Goal: Transaction & Acquisition: Obtain resource

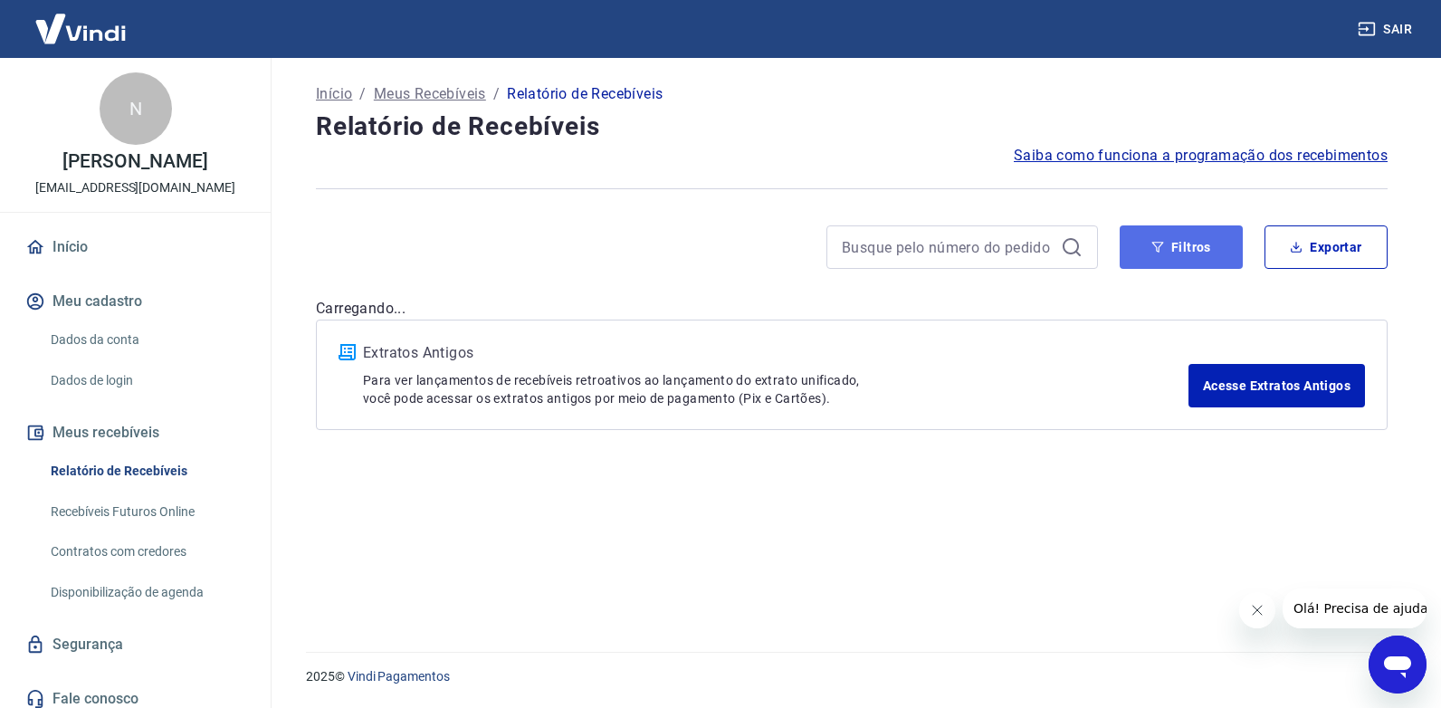
click at [1173, 237] on button "Filtros" at bounding box center [1180, 246] width 123 height 43
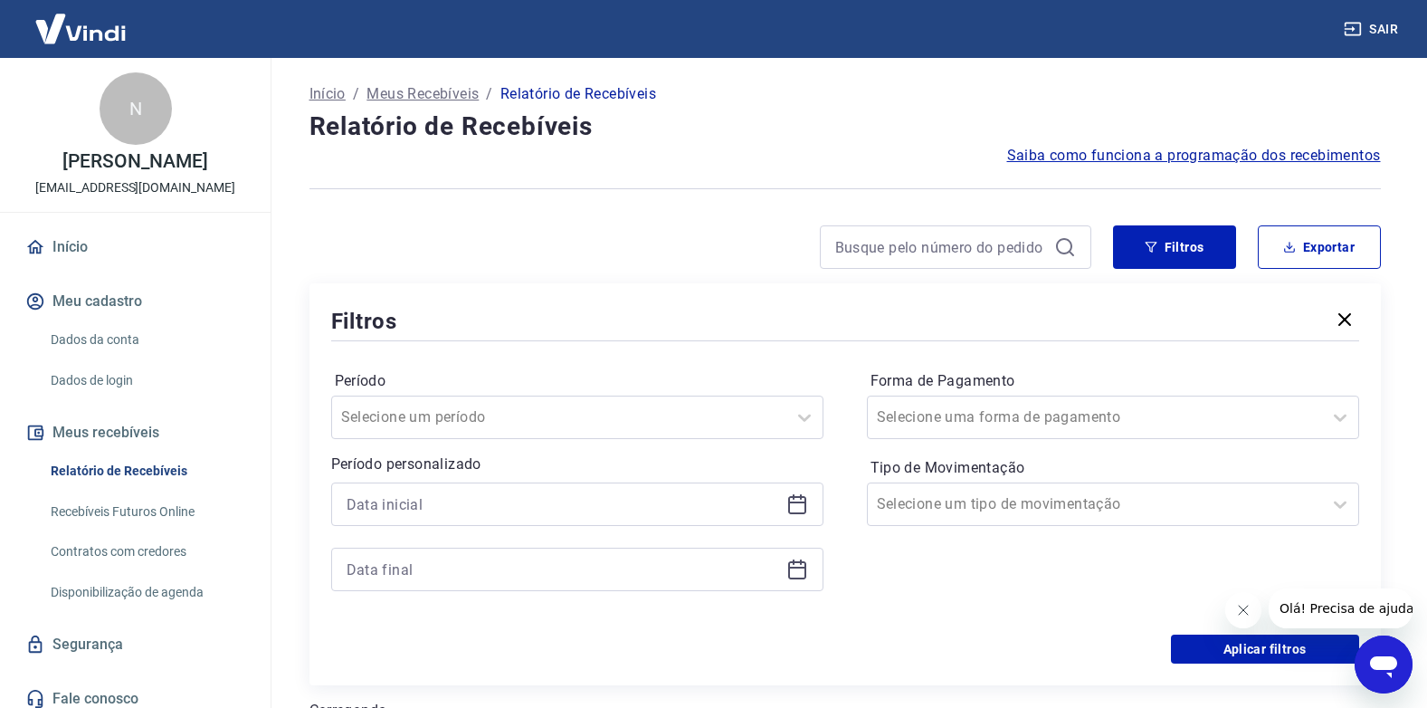
click at [797, 503] on icon at bounding box center [797, 502] width 18 height 2
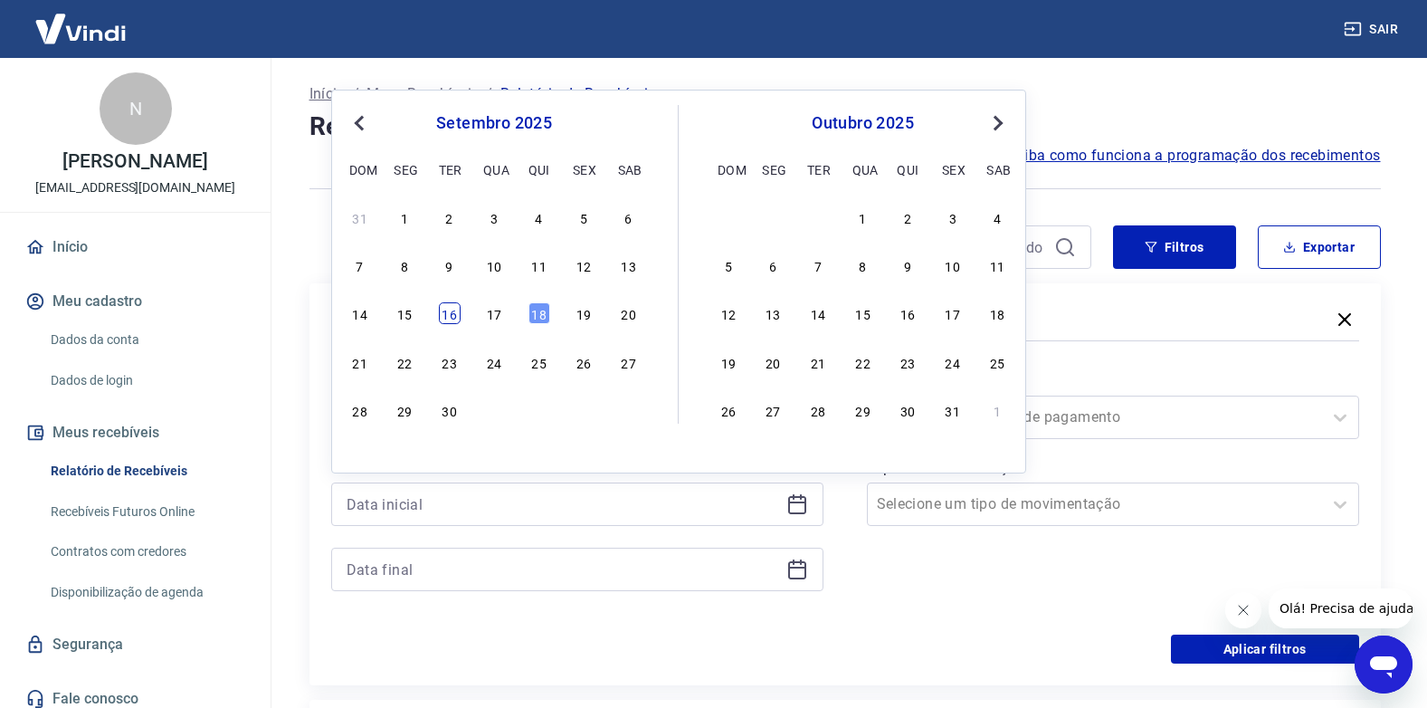
click at [446, 318] on div "16" at bounding box center [450, 313] width 22 height 22
type input "[DATE]"
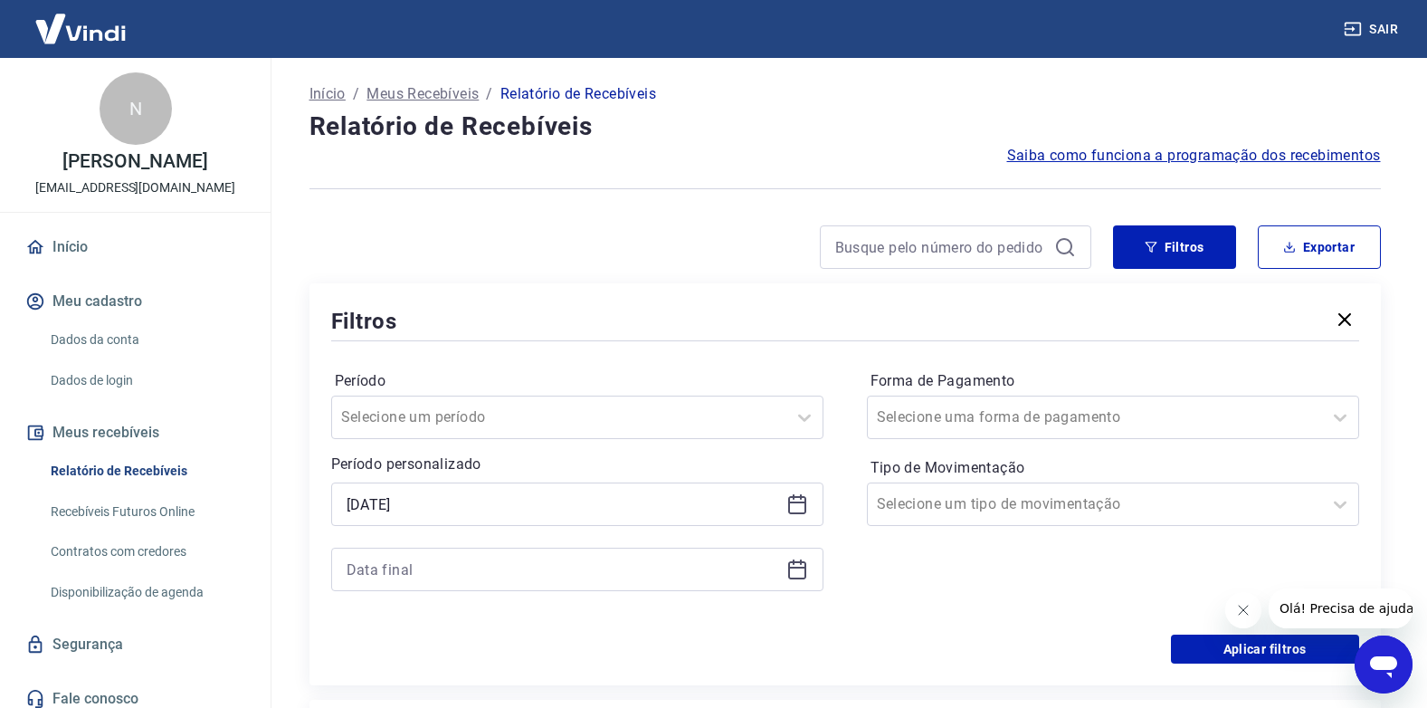
click at [796, 572] on icon at bounding box center [797, 569] width 22 height 22
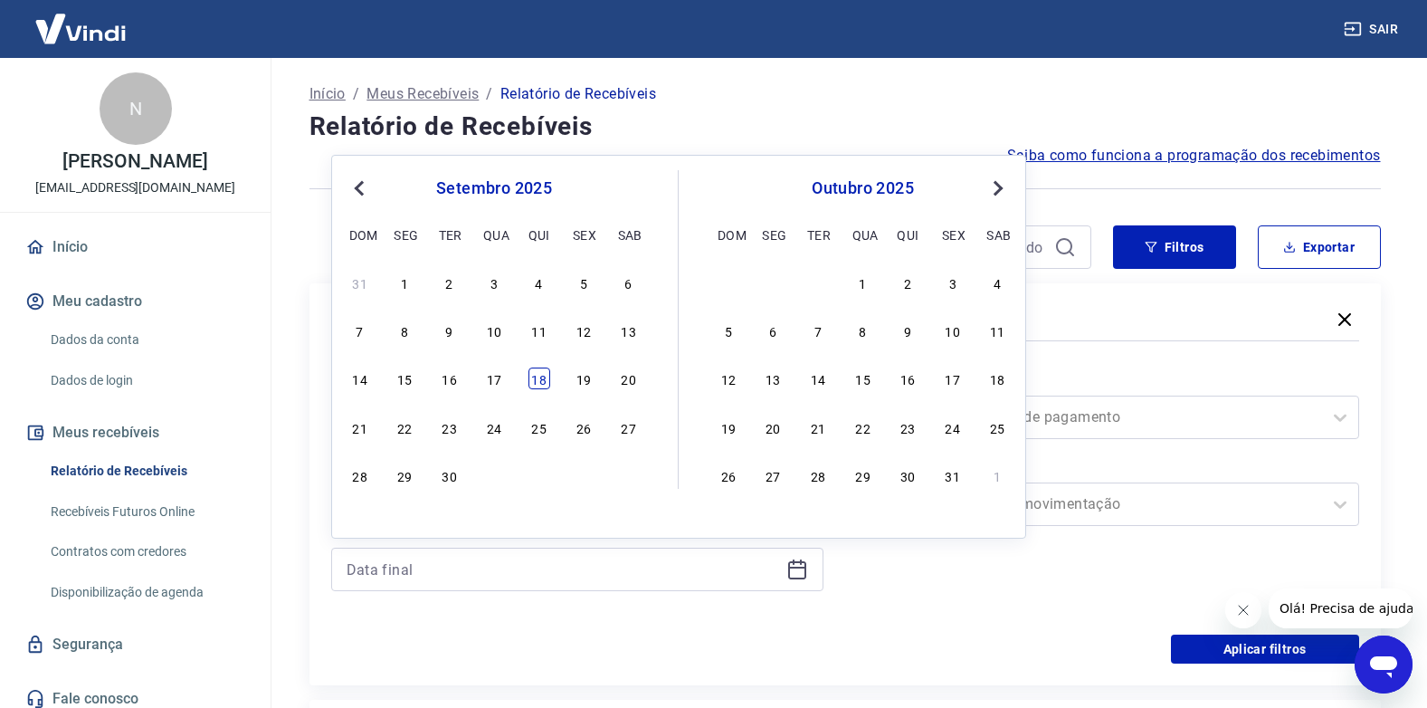
click at [544, 383] on div "18" at bounding box center [540, 378] width 22 height 22
type input "[DATE]"
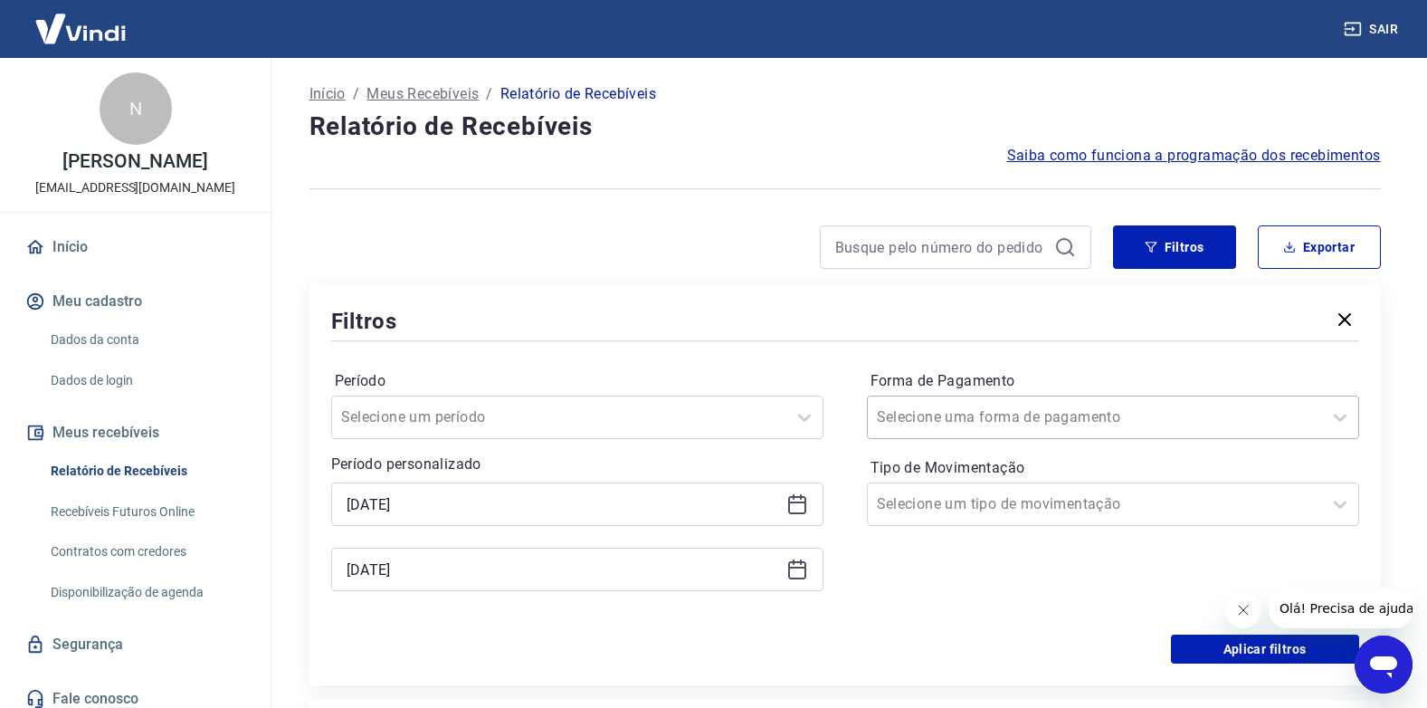
click at [919, 406] on input "Forma de Pagamento" at bounding box center [968, 417] width 183 height 22
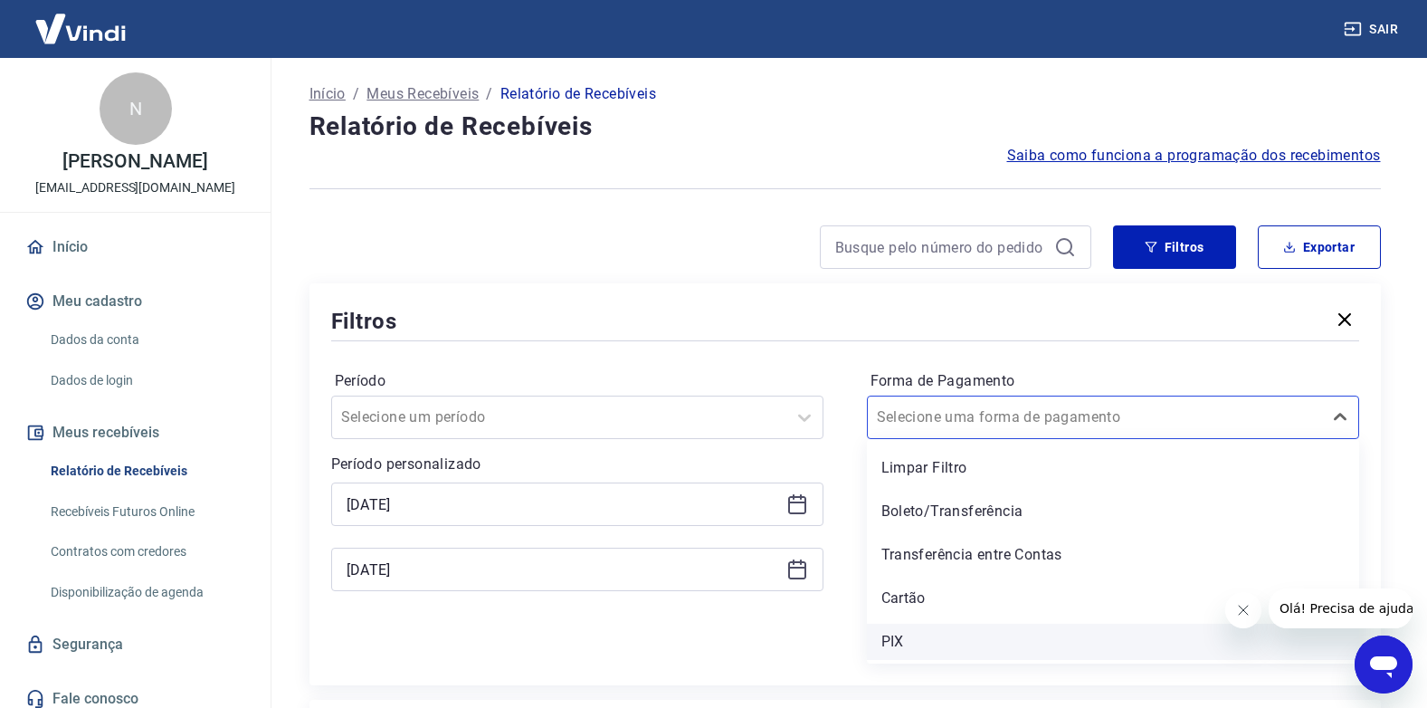
click at [898, 631] on div "PIX" at bounding box center [1113, 642] width 492 height 36
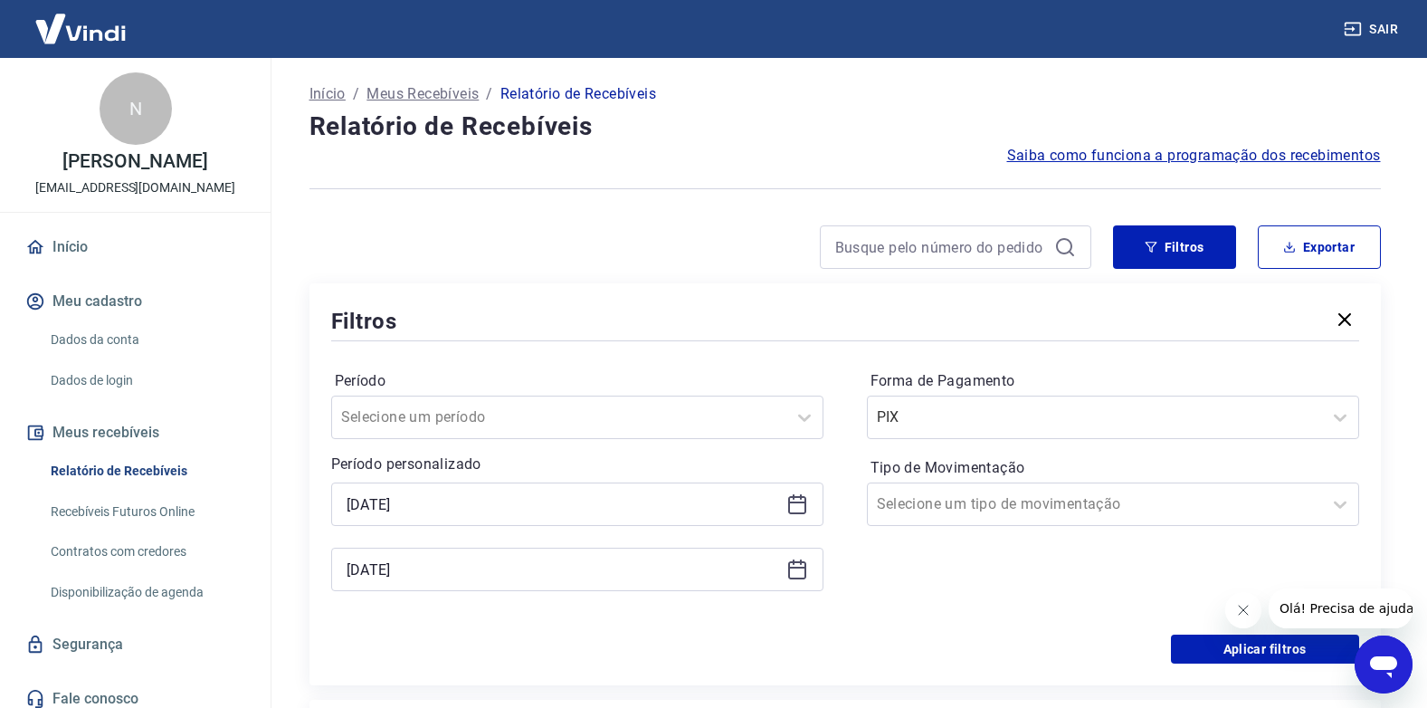
click at [799, 497] on icon at bounding box center [797, 505] width 18 height 18
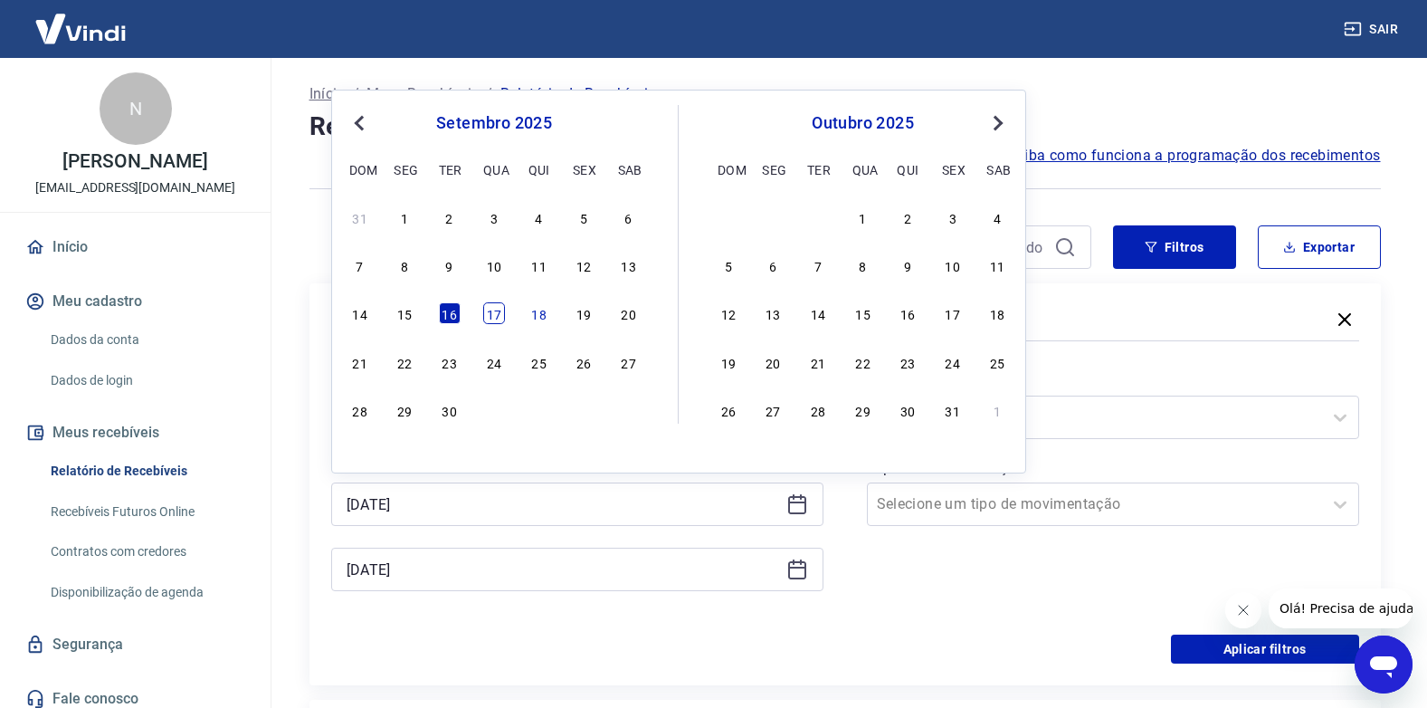
click at [492, 314] on div "17" at bounding box center [494, 313] width 22 height 22
type input "[DATE]"
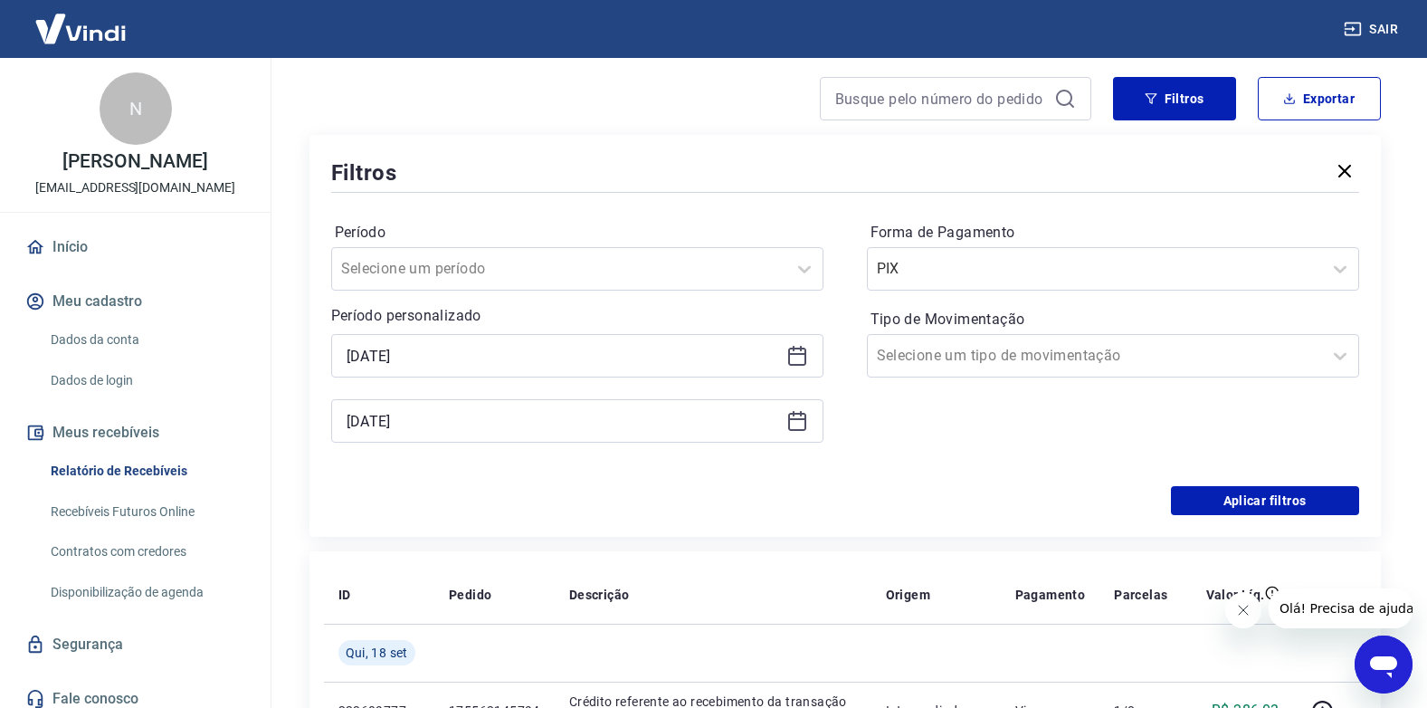
scroll to position [181, 0]
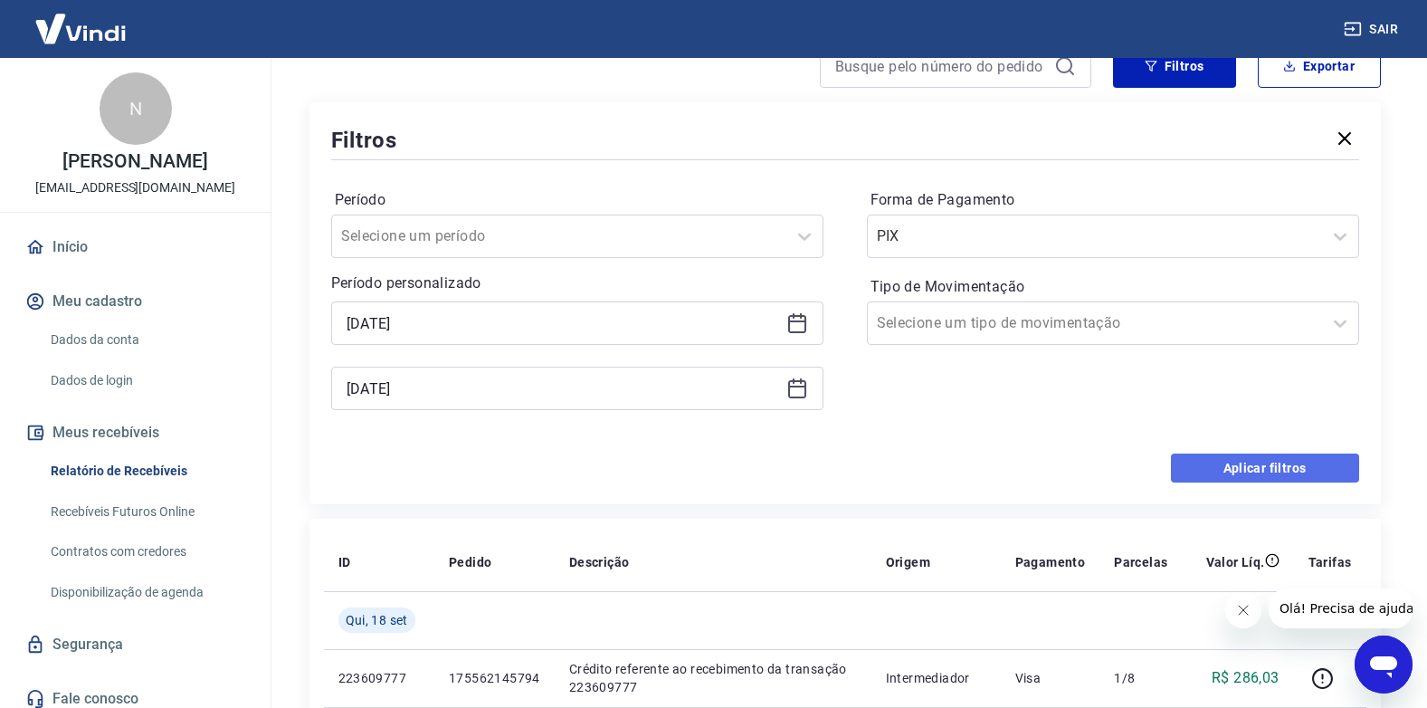
click at [1206, 467] on button "Aplicar filtros" at bounding box center [1265, 467] width 188 height 29
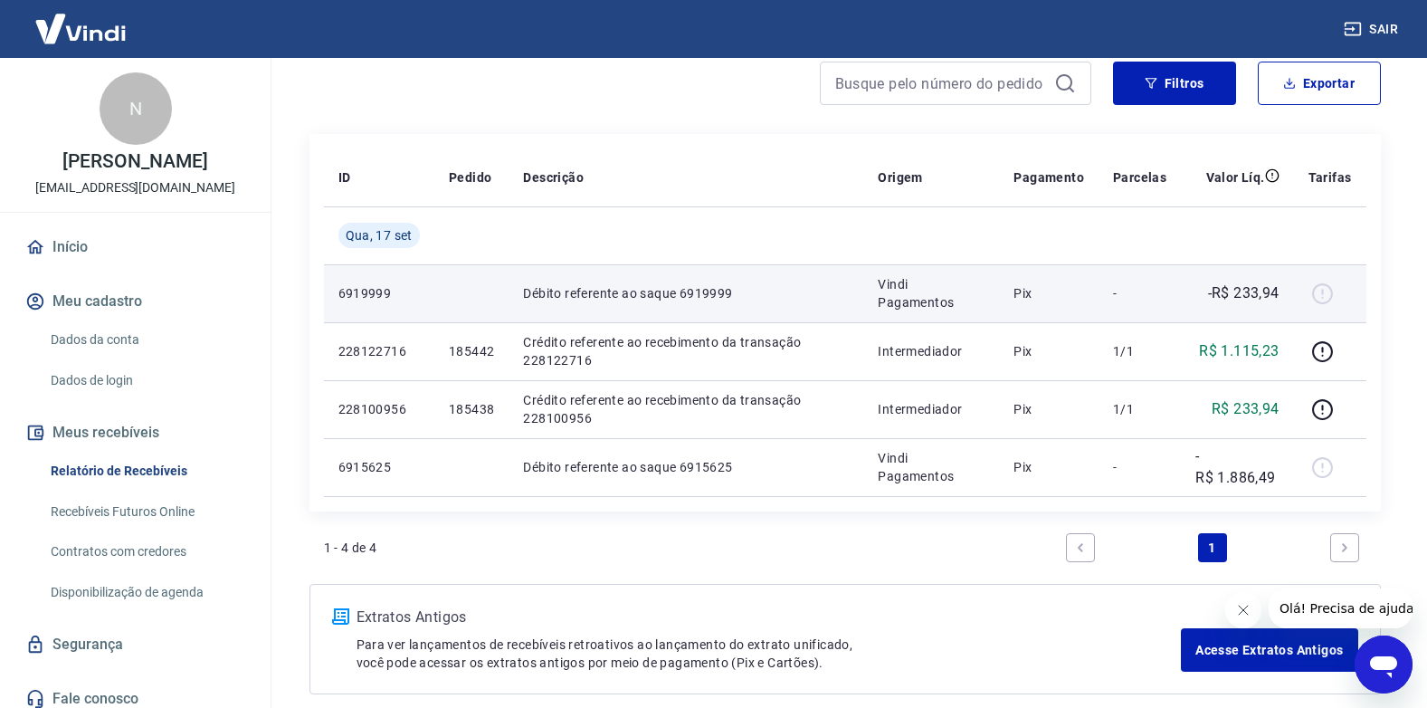
scroll to position [181, 0]
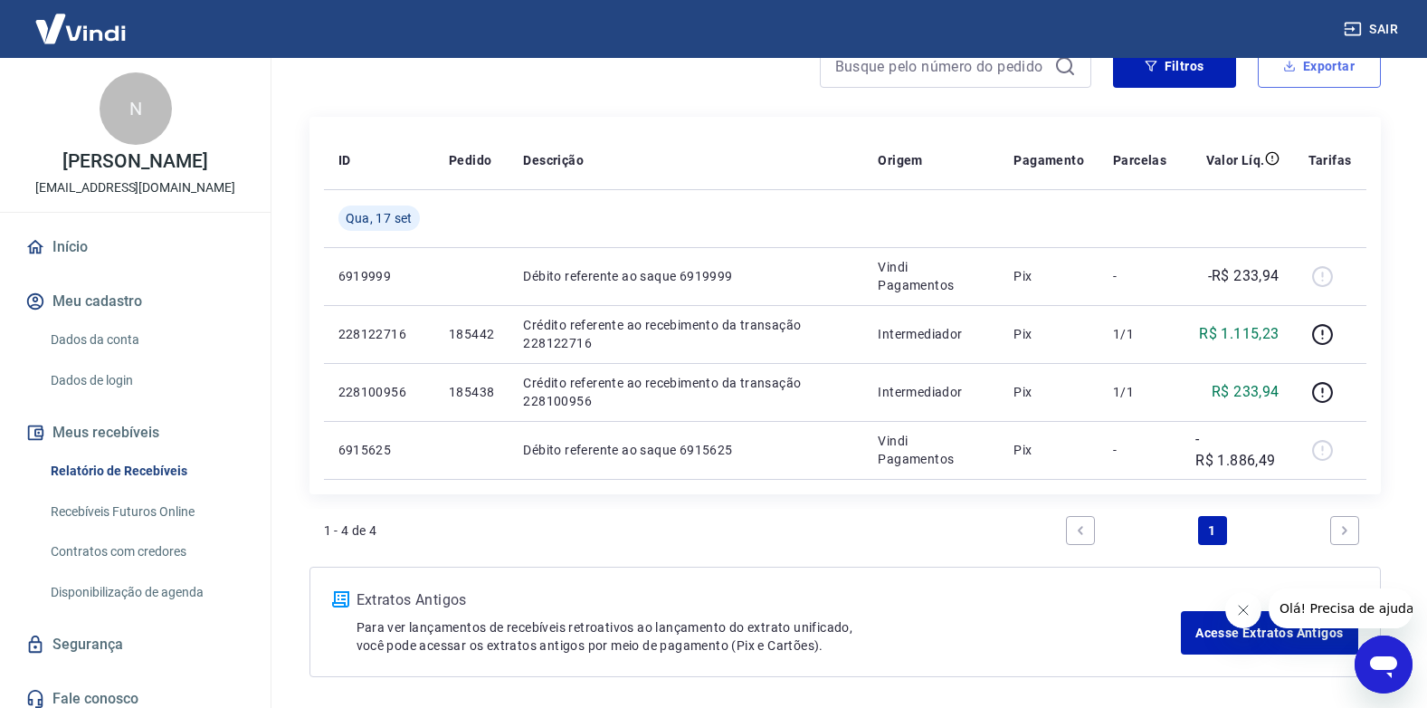
click at [1331, 70] on button "Exportar" at bounding box center [1319, 65] width 123 height 43
type input "[DATE]"
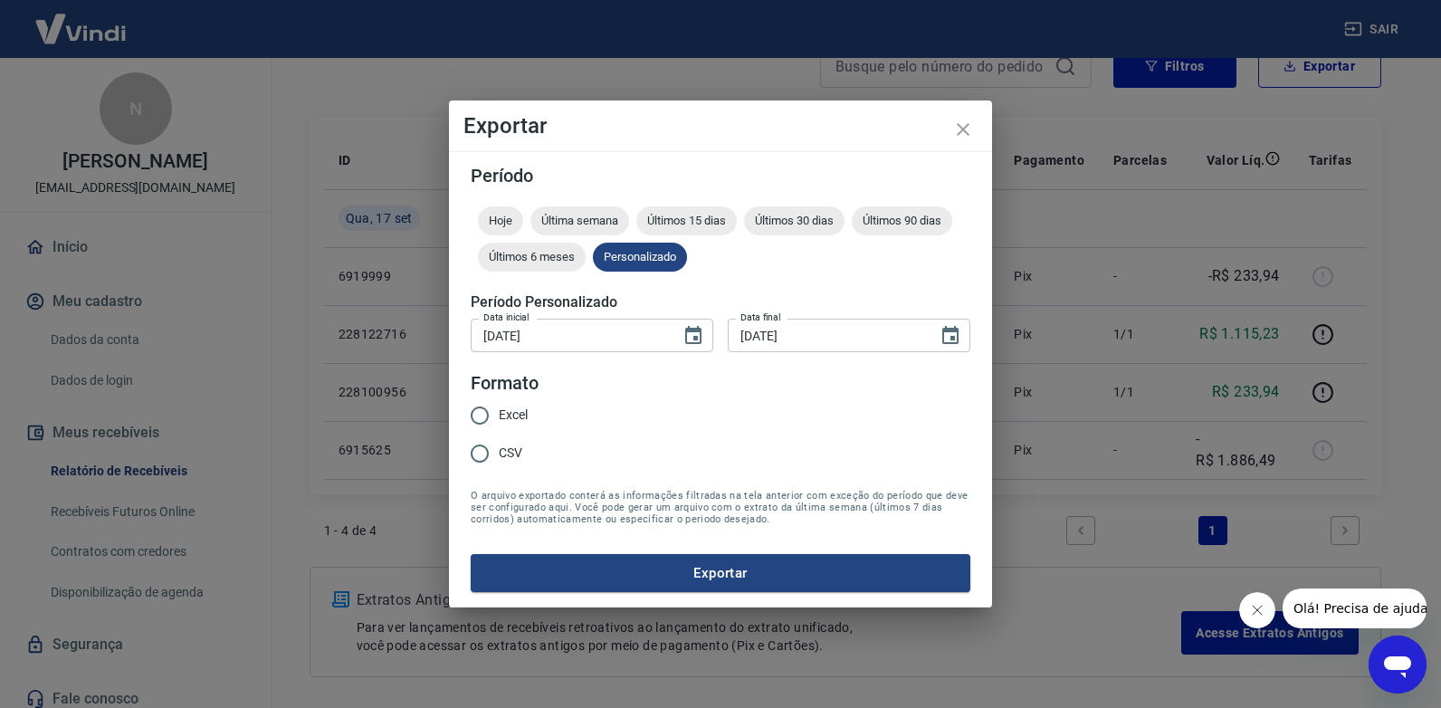
click at [510, 419] on span "Excel" at bounding box center [513, 414] width 29 height 19
click at [499, 419] on input "Excel" at bounding box center [480, 415] width 38 height 38
radio input "true"
click at [578, 565] on button "Exportar" at bounding box center [721, 573] width 500 height 38
